Goal: Task Accomplishment & Management: Manage account settings

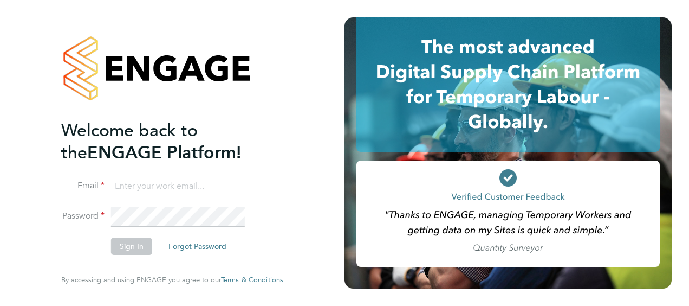
click at [120, 182] on input at bounding box center [178, 187] width 134 height 20
type input "sara.blatcher@apleona.com"
click at [126, 242] on button "Sign In" at bounding box center [131, 245] width 41 height 17
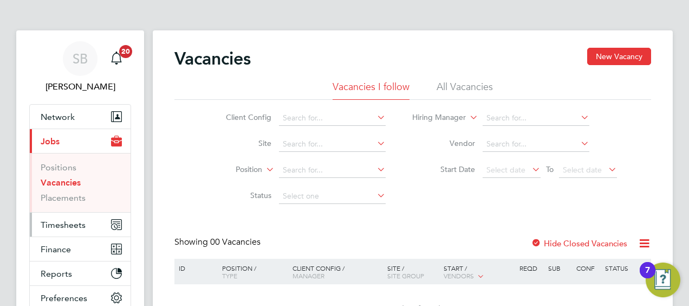
click at [69, 225] on span "Timesheets" at bounding box center [63, 224] width 45 height 10
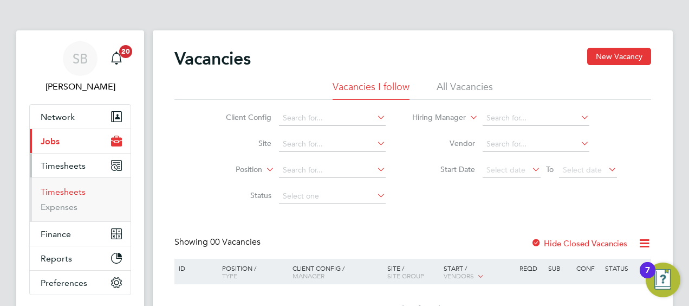
click at [72, 191] on link "Timesheets" at bounding box center [63, 191] width 45 height 10
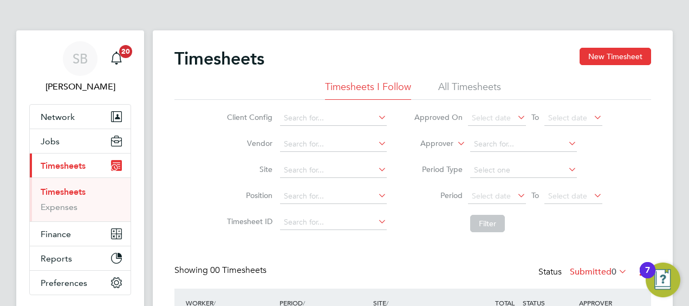
click at [468, 87] on li "All Timesheets" at bounding box center [469, 90] width 63 height 20
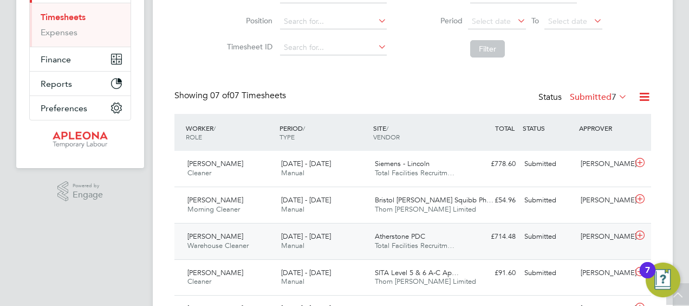
scroll to position [217, 0]
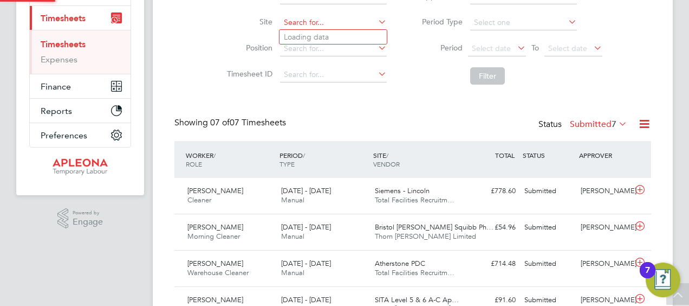
click at [302, 20] on input at bounding box center [333, 22] width 107 height 15
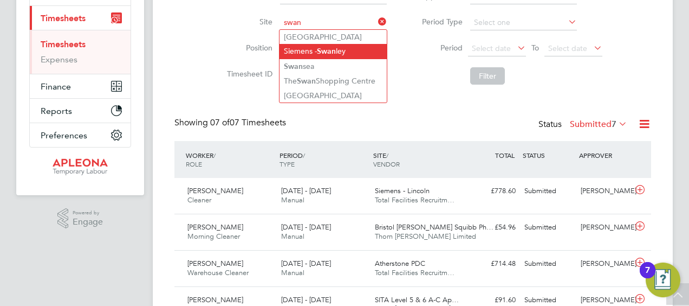
click at [332, 48] on b "Swan" at bounding box center [326, 51] width 19 height 9
type input "Siemens - Swanley"
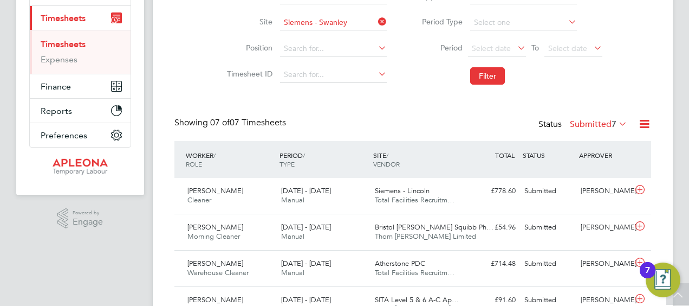
click at [616, 119] on icon at bounding box center [616, 123] width 0 height 15
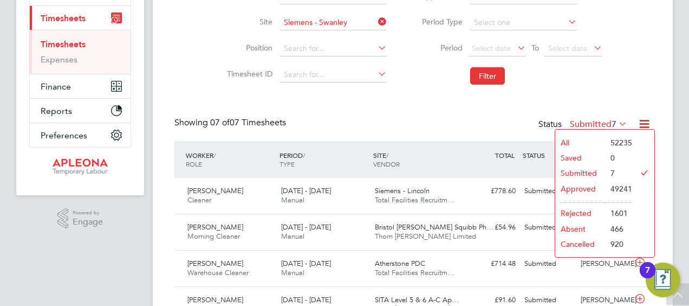
click at [580, 186] on li "Approved" at bounding box center [580, 188] width 50 height 15
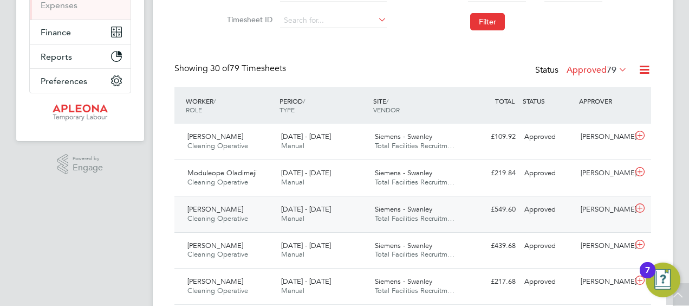
click at [310, 213] on div "[DATE] - [DATE] Manual" at bounding box center [324, 213] width 94 height 27
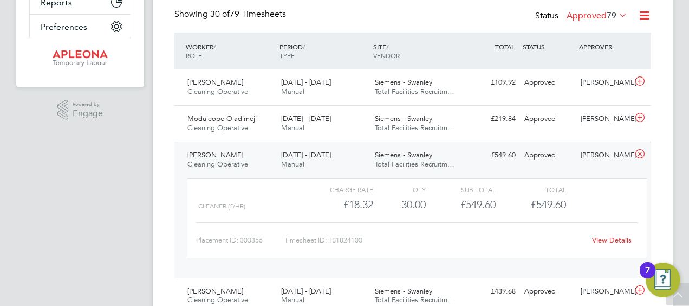
click at [601, 237] on link "View Details" at bounding box center [612, 239] width 40 height 9
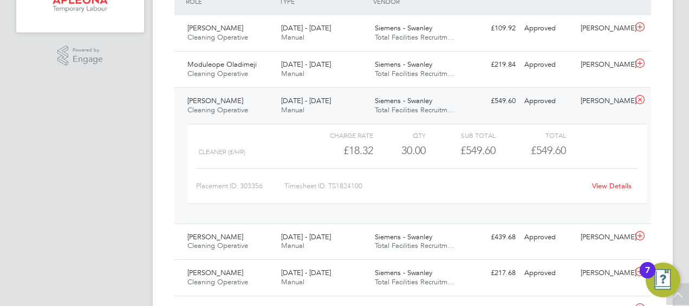
scroll to position [12, 0]
